Goal: Information Seeking & Learning: Learn about a topic

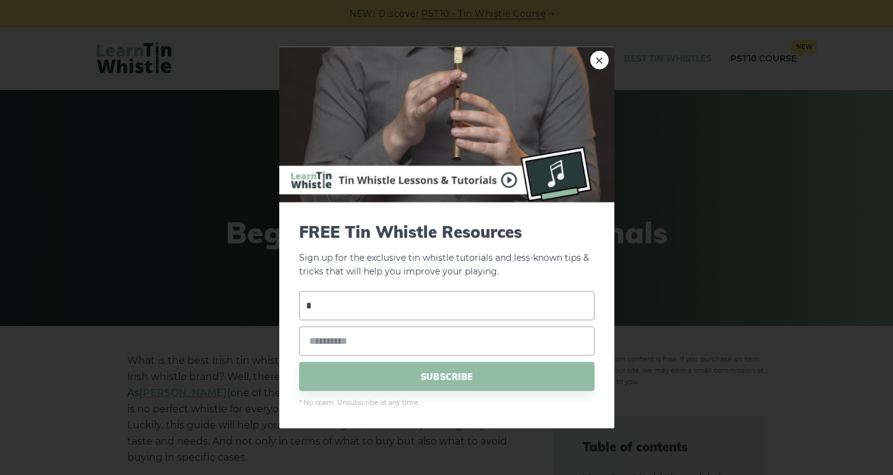
type input "**"
type input "**********"
click at [427, 373] on span "SUBSCRIBE" at bounding box center [446, 376] width 295 height 29
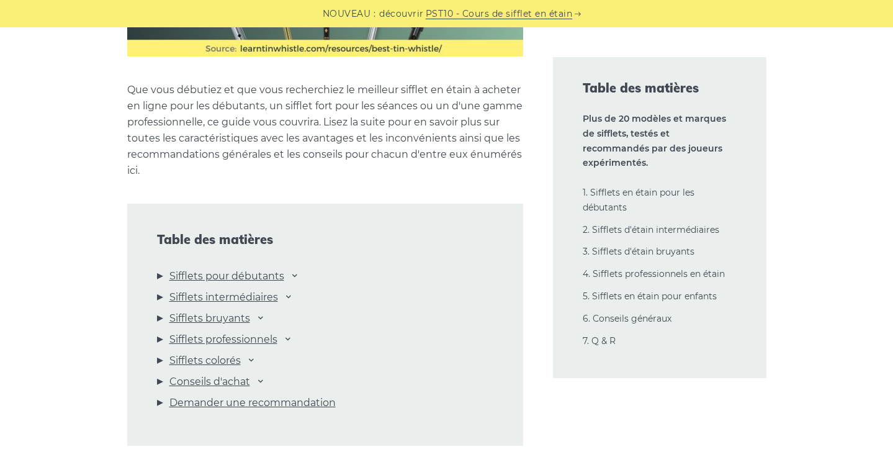
scroll to position [1295, 0]
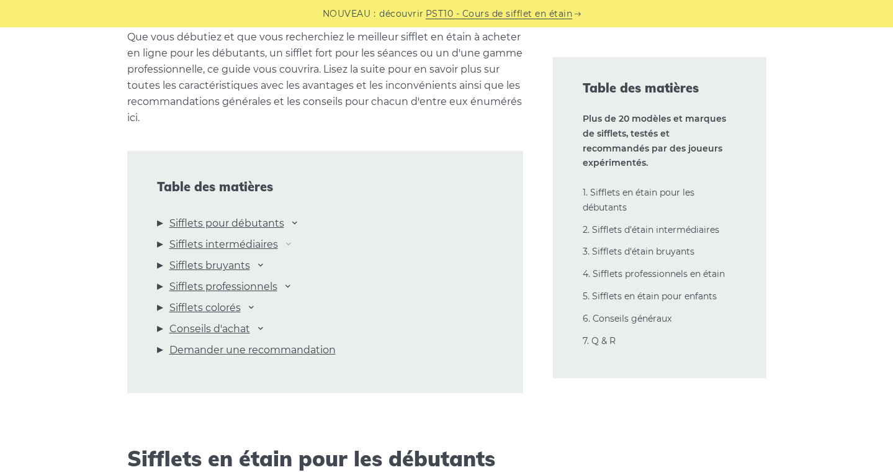
click at [286, 246] on icon at bounding box center [288, 243] width 10 height 10
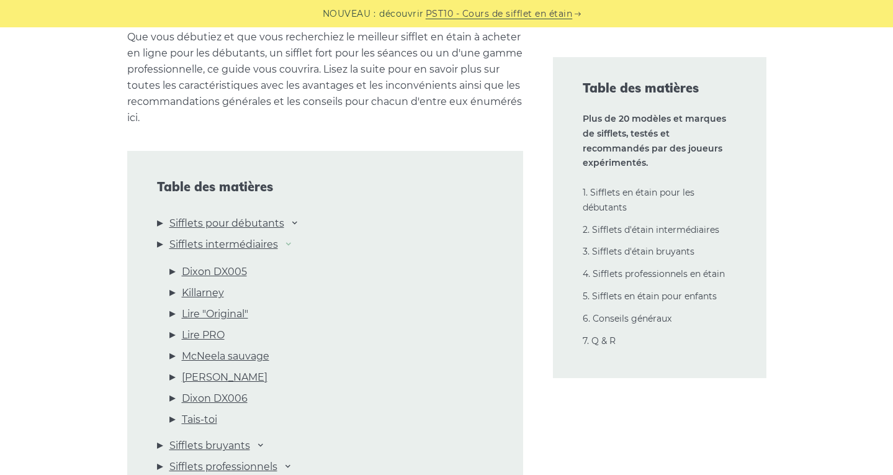
click at [286, 246] on icon at bounding box center [288, 243] width 10 height 10
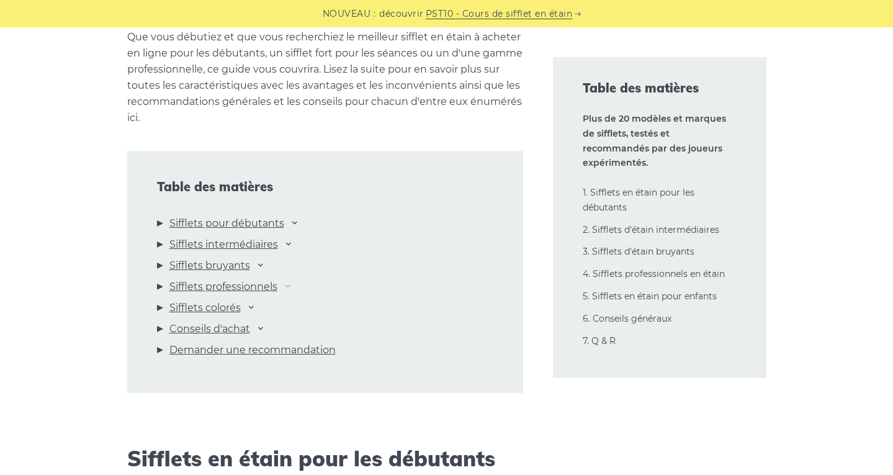
click at [285, 286] on icon at bounding box center [288, 285] width 10 height 10
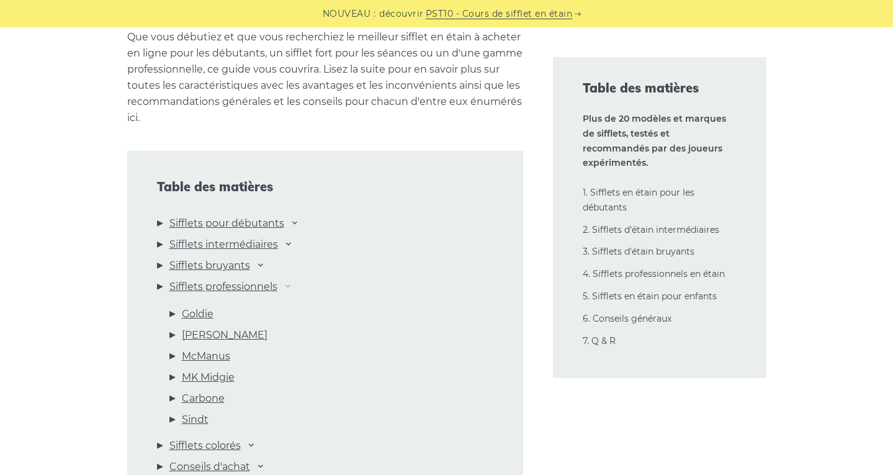
click at [285, 286] on icon at bounding box center [288, 285] width 10 height 10
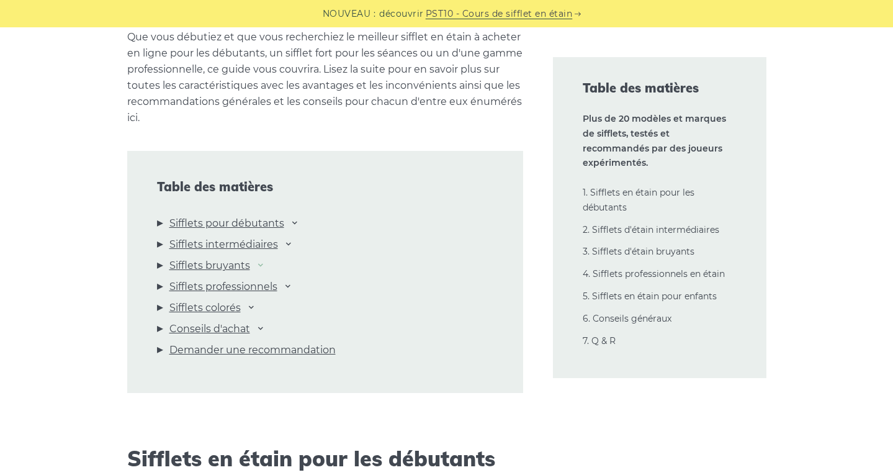
click at [256, 265] on icon at bounding box center [261, 264] width 10 height 10
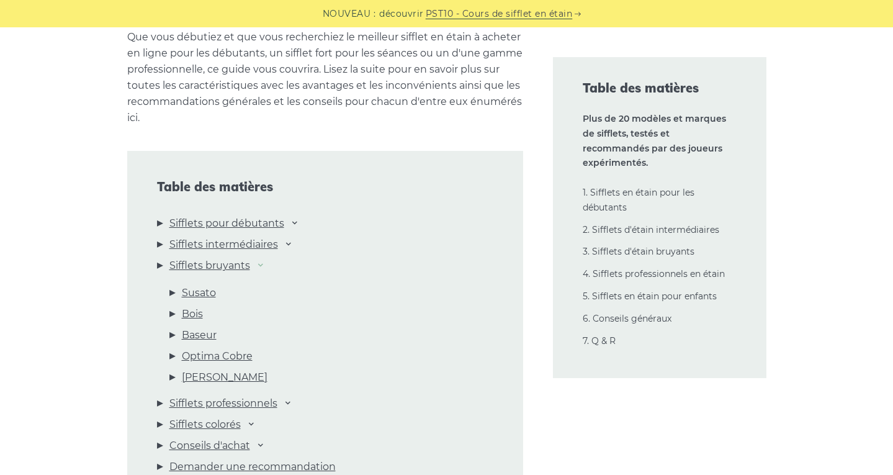
click at [256, 265] on icon at bounding box center [261, 264] width 10 height 10
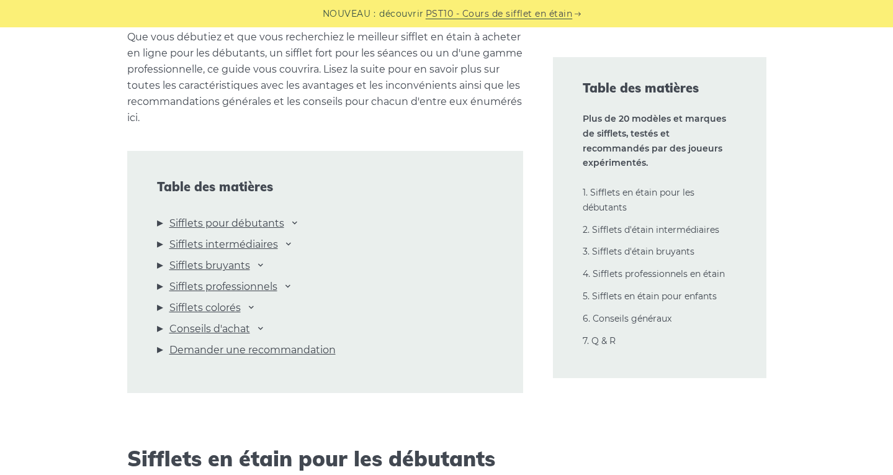
click at [279, 248] on li "Sifflets intermédiaires Dixon DX005 Killarney Lire "Original" Lire PRO McNeela …" at bounding box center [325, 246] width 336 height 21
click at [285, 246] on icon at bounding box center [288, 243] width 10 height 10
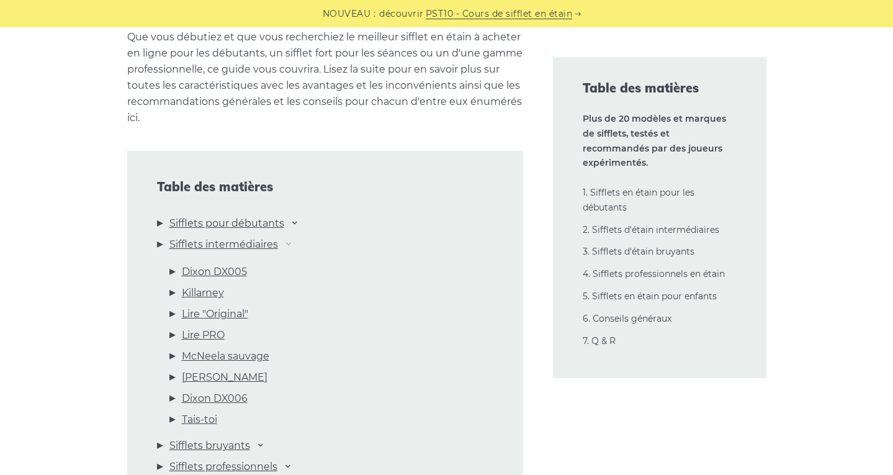
click at [289, 244] on icon at bounding box center [288, 243] width 10 height 10
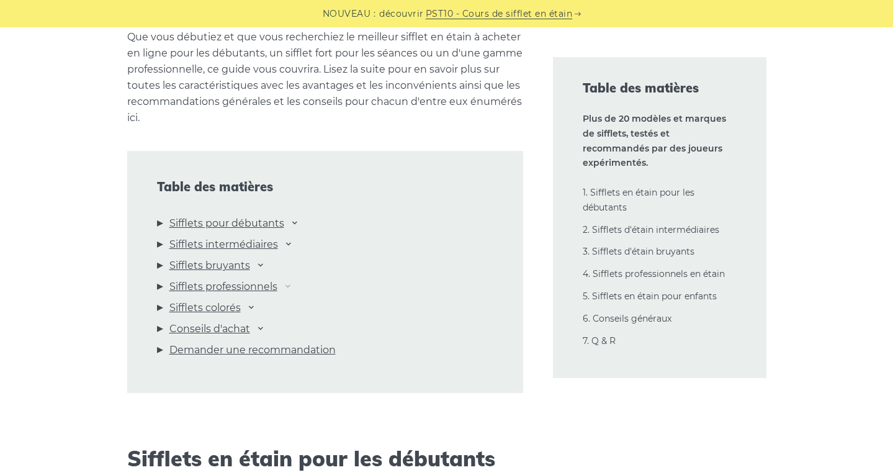
click at [285, 287] on icon at bounding box center [288, 285] width 10 height 10
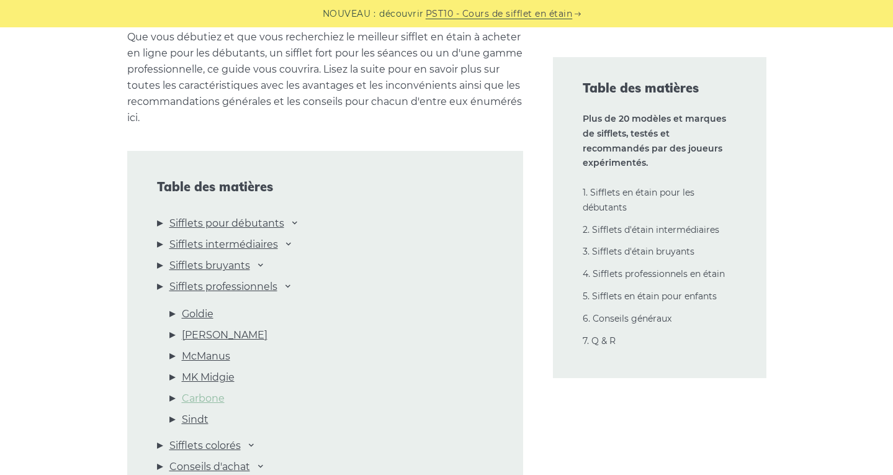
click at [213, 398] on link "Carbone" at bounding box center [203, 398] width 43 height 16
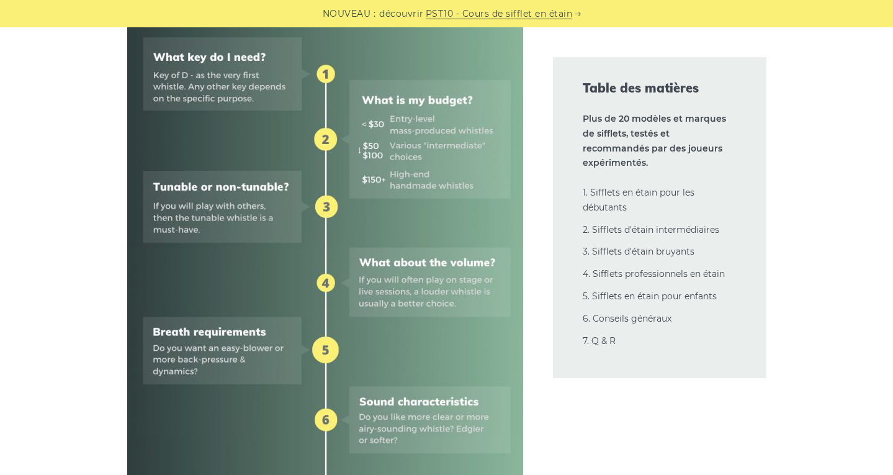
scroll to position [0, 0]
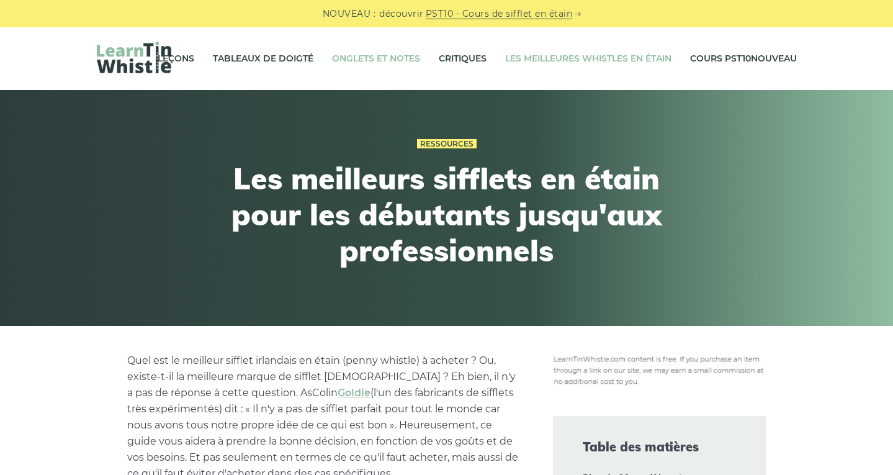
click at [376, 60] on link "ONGLETS ET NOTES" at bounding box center [376, 58] width 88 height 31
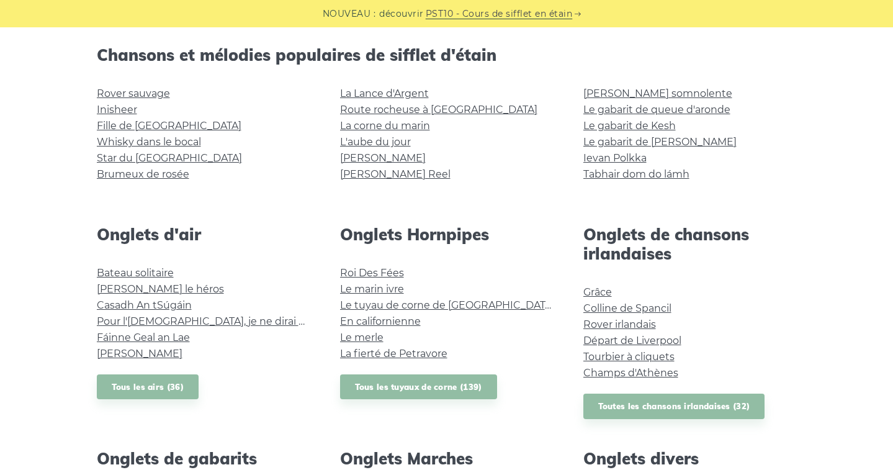
scroll to position [313, 0]
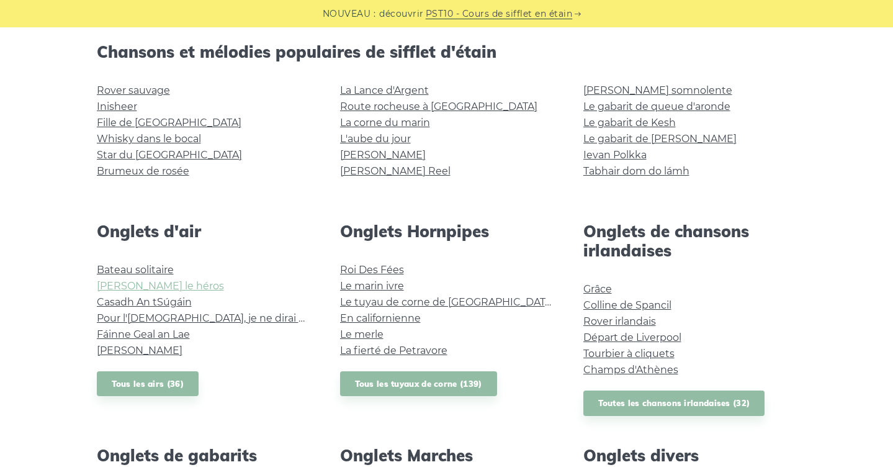
click at [129, 289] on link "[PERSON_NAME] le héros" at bounding box center [160, 286] width 127 height 12
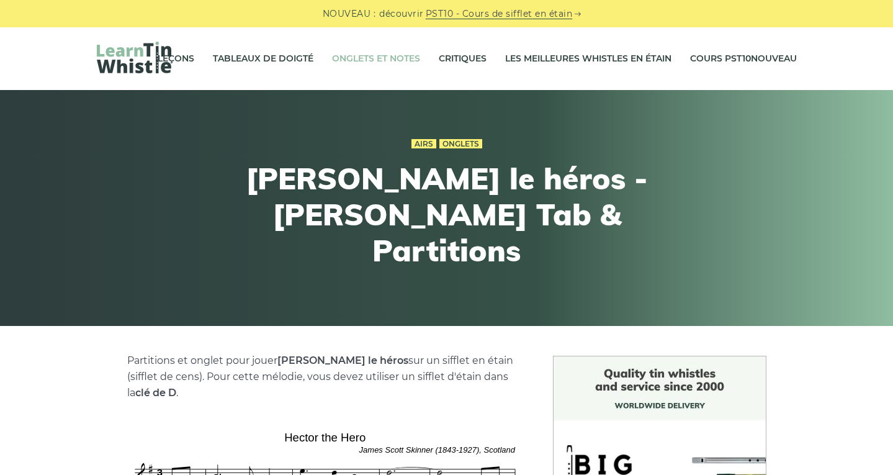
click at [370, 56] on link "ONGLETS ET NOTES" at bounding box center [376, 58] width 88 height 31
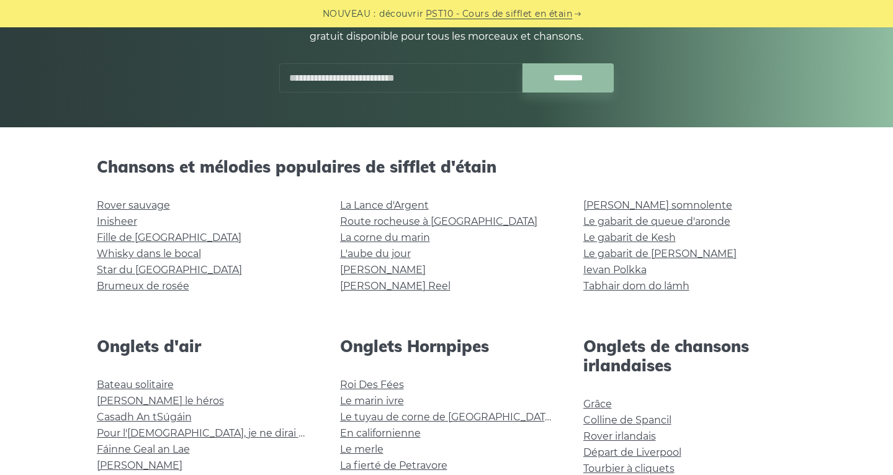
scroll to position [272, 0]
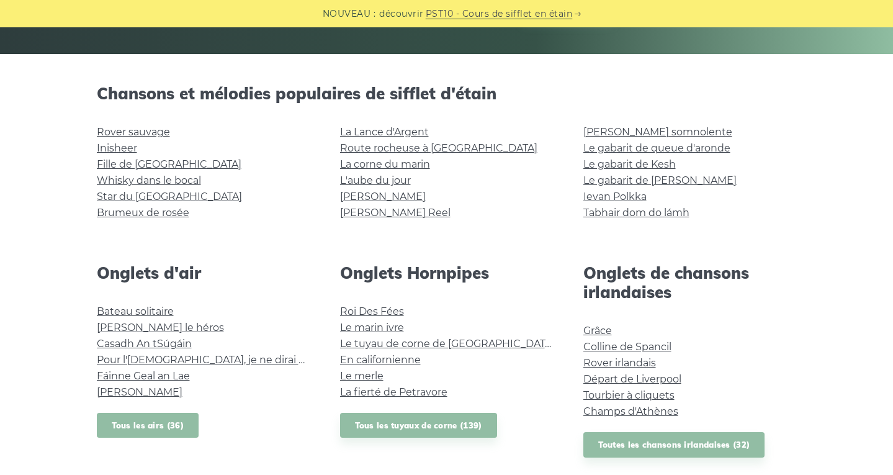
click at [160, 429] on link "Tous les airs (36)" at bounding box center [148, 425] width 102 height 25
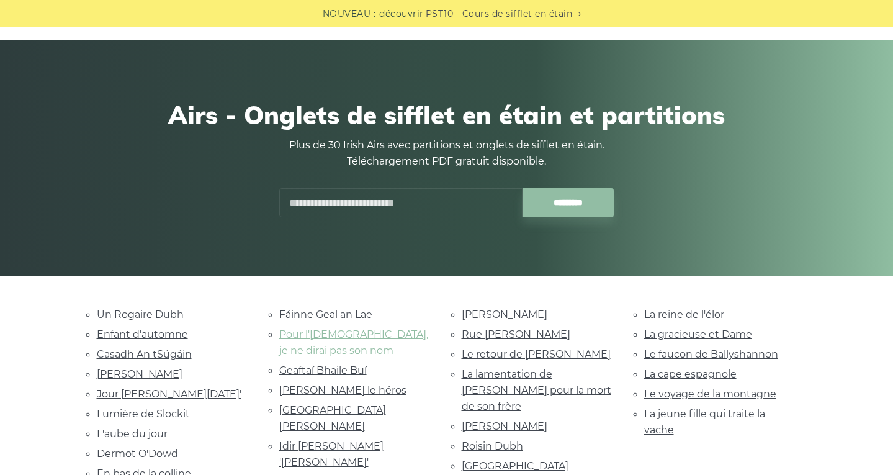
scroll to position [52, 0]
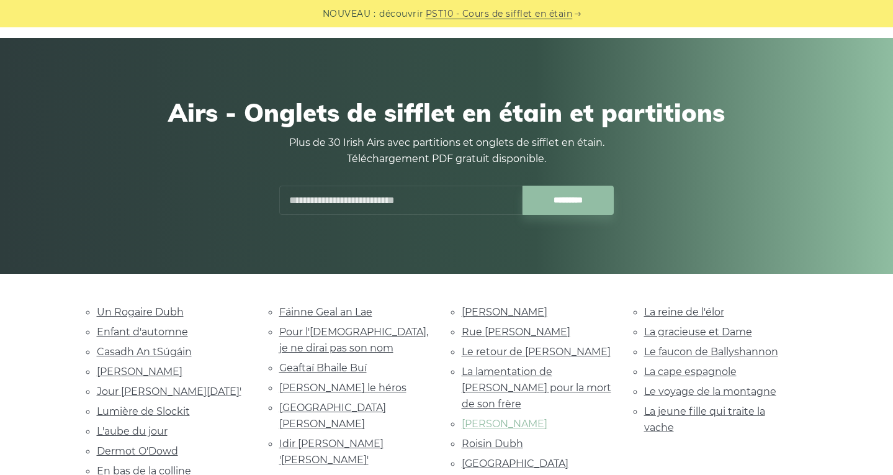
click at [506, 417] on link "[PERSON_NAME]" at bounding box center [505, 423] width 86 height 12
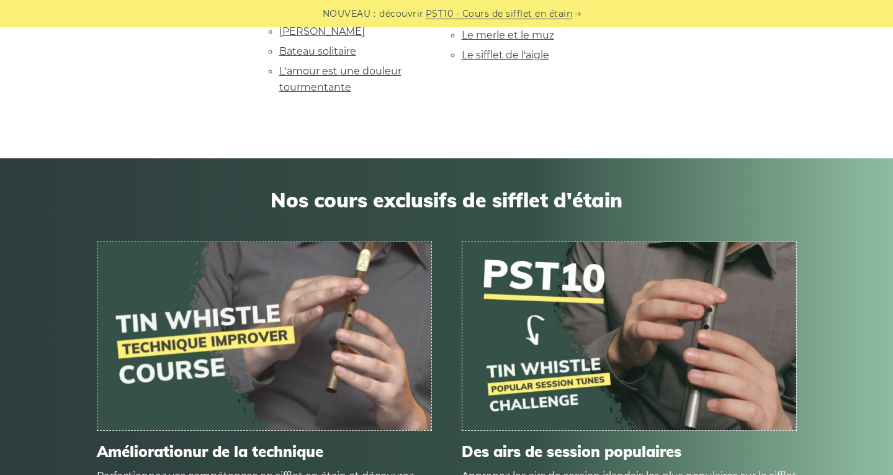
scroll to position [0, 0]
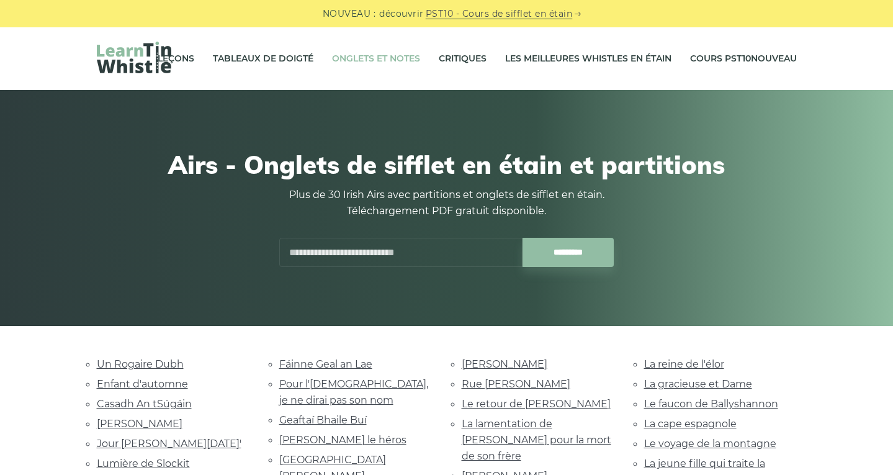
click at [368, 55] on link "ONGLETS ET NOTES" at bounding box center [376, 58] width 88 height 31
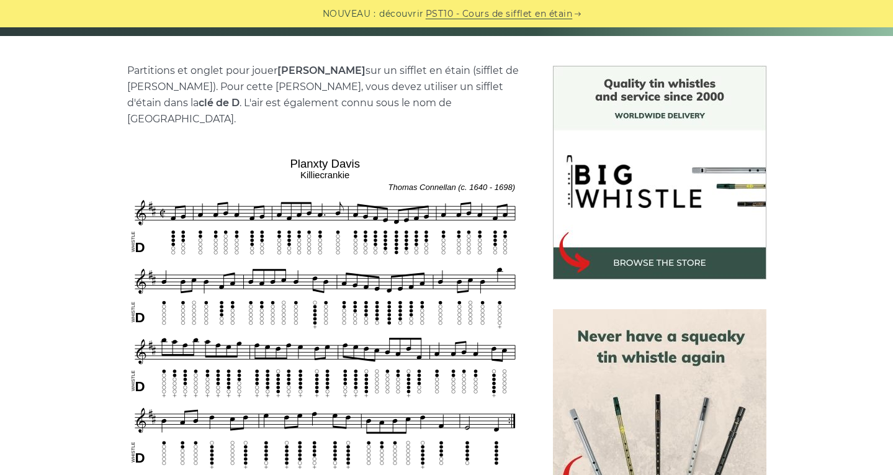
scroll to position [177, 0]
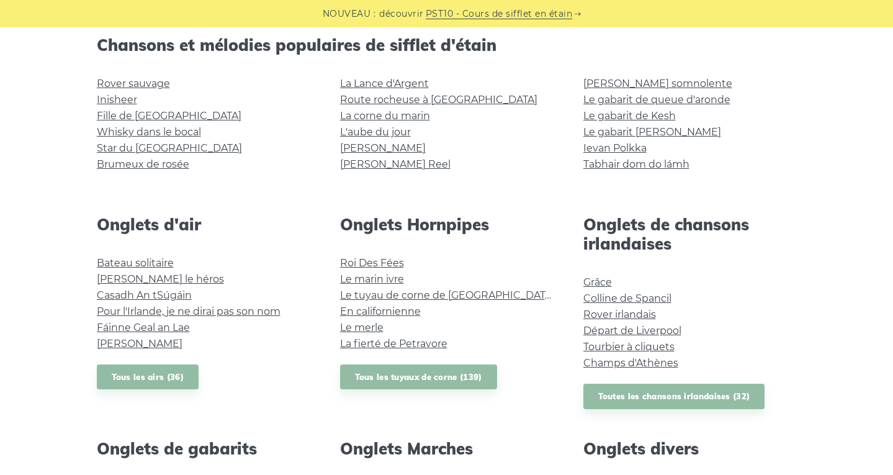
scroll to position [323, 0]
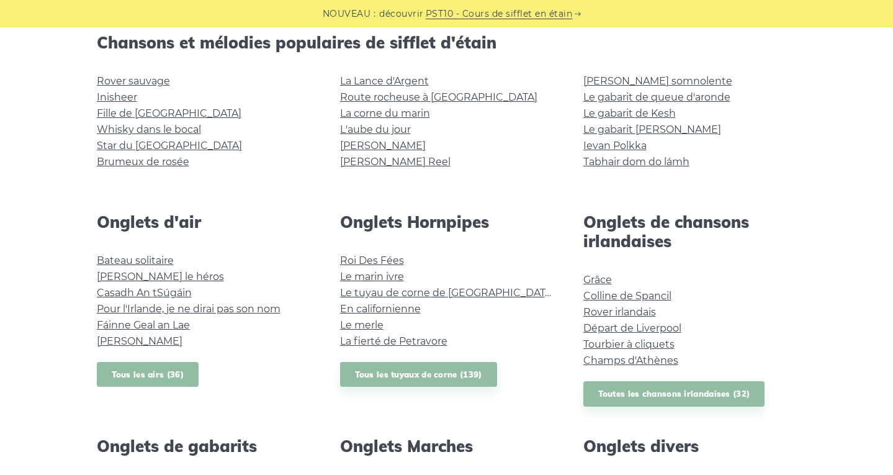
click at [161, 368] on link "Tous les airs (36)" at bounding box center [148, 374] width 102 height 25
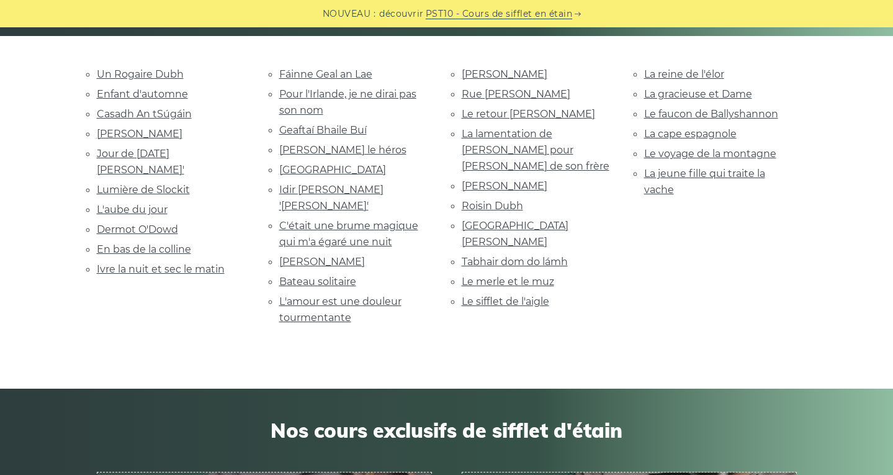
scroll to position [287, 0]
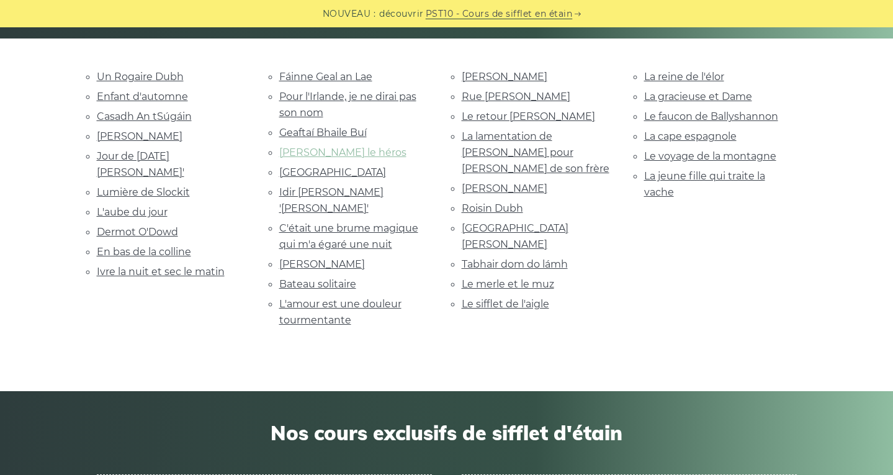
click at [337, 153] on link "[PERSON_NAME] le héros" at bounding box center [342, 152] width 127 height 12
